Goal: Task Accomplishment & Management: Use online tool/utility

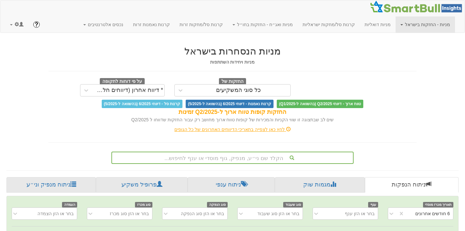
scroll to position [0, 1321]
click at [16, 27] on link at bounding box center [16, 24] width 23 height 16
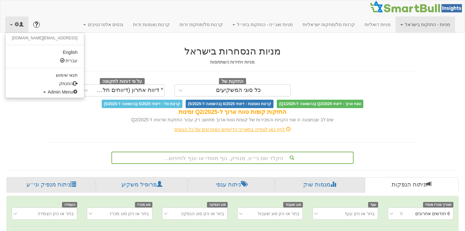
click at [23, 97] on ul "shiri@smartbull.co.il English עברית תנאי שימוש התנתק Admin Menu All Users Creat…" at bounding box center [44, 66] width 79 height 66
click at [48, 93] on span "Admin Menu" at bounding box center [63, 91] width 30 height 5
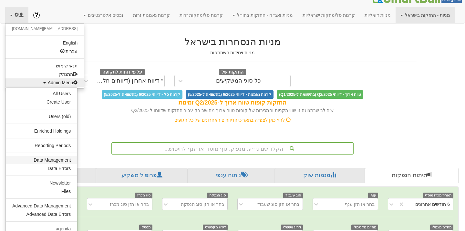
scroll to position [10, 0]
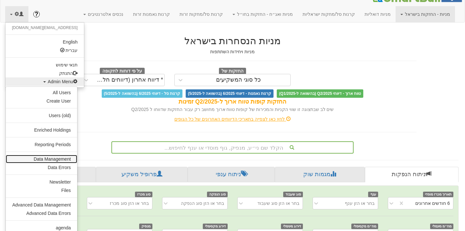
click at [49, 160] on link "Data Management" at bounding box center [41, 159] width 71 height 8
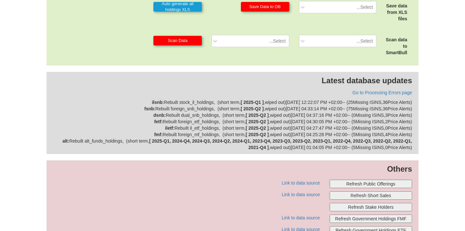
scroll to position [223, 0]
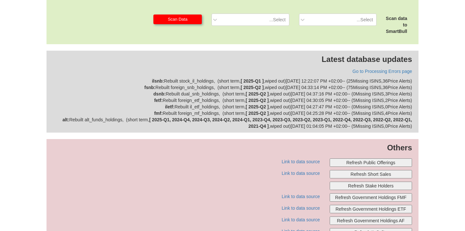
click at [369, 162] on button "Refresh Public Offerings" at bounding box center [371, 163] width 83 height 8
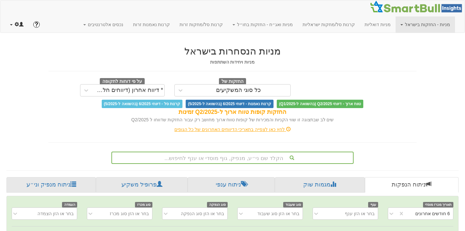
scroll to position [0, 1327]
click at [17, 23] on span at bounding box center [17, 24] width 5 height 5
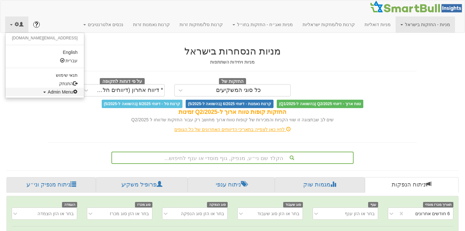
click at [31, 95] on link "Admin Menu" at bounding box center [44, 92] width 78 height 8
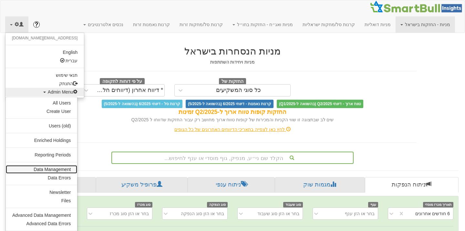
click at [43, 172] on link "Data Management" at bounding box center [41, 169] width 71 height 8
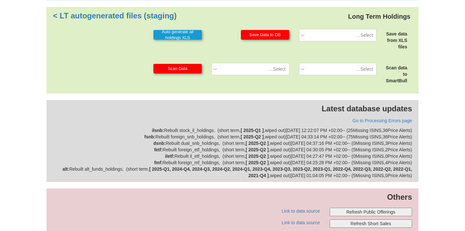
scroll to position [191, 0]
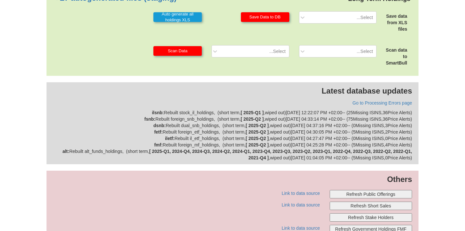
click at [369, 194] on button "Refresh Public Offerings" at bounding box center [371, 194] width 83 height 8
